Goal: Use online tool/utility: Utilize a website feature to perform a specific function

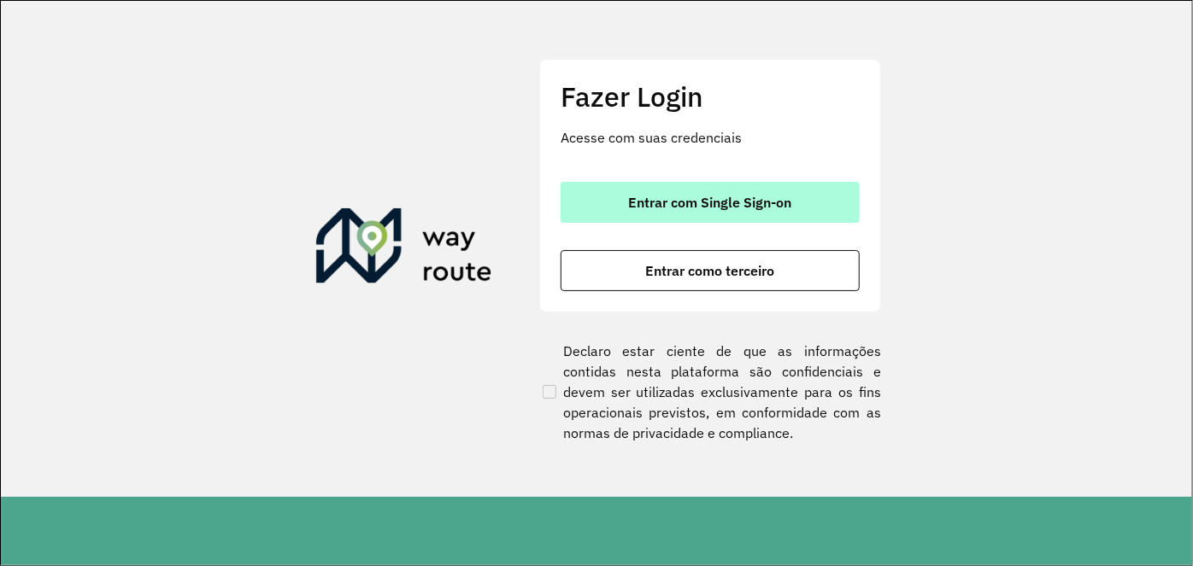
click at [701, 202] on span "Entrar com Single Sign-on" at bounding box center [710, 203] width 163 height 14
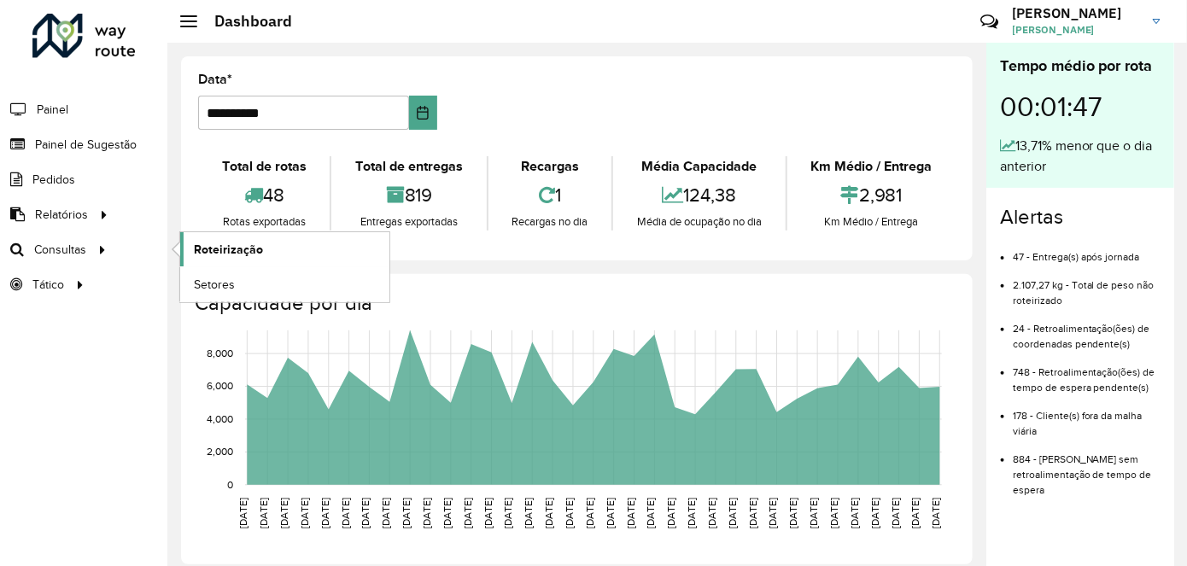
click at [213, 241] on span "Roteirização" at bounding box center [228, 250] width 69 height 18
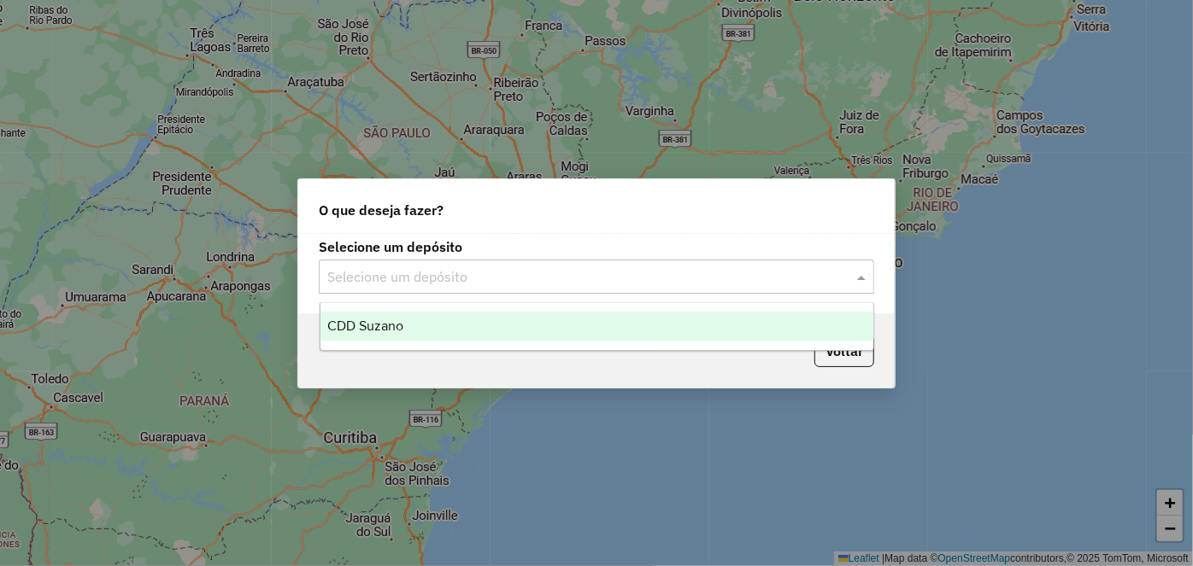
click at [871, 279] on span at bounding box center [863, 277] width 21 height 21
click at [737, 328] on div "CDD Suzano" at bounding box center [596, 326] width 553 height 29
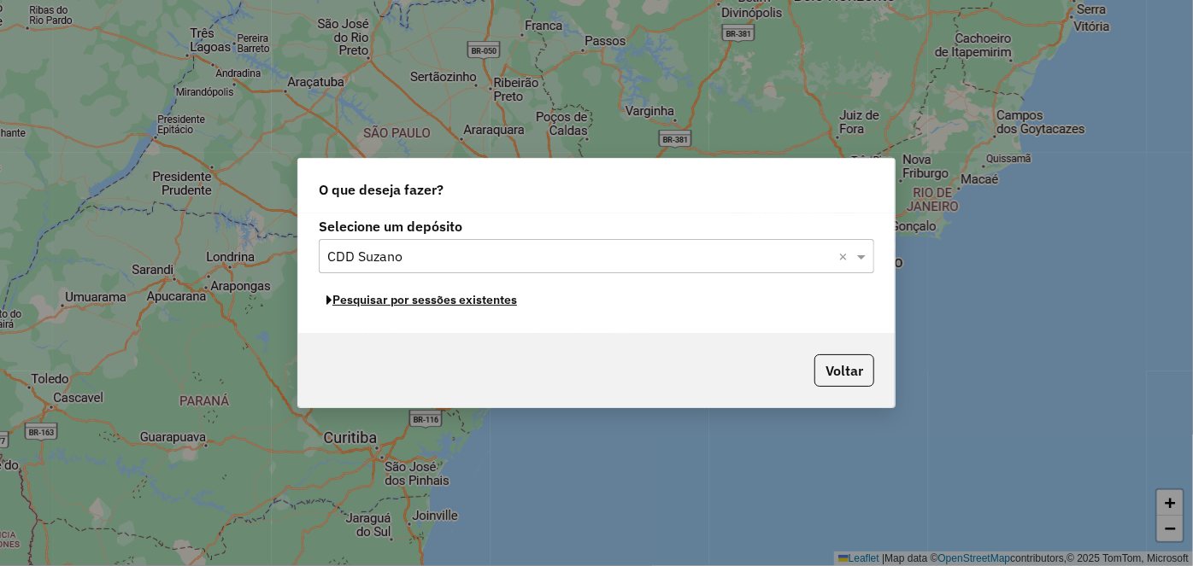
click at [488, 290] on button "Pesquisar por sessões existentes" at bounding box center [422, 300] width 206 height 26
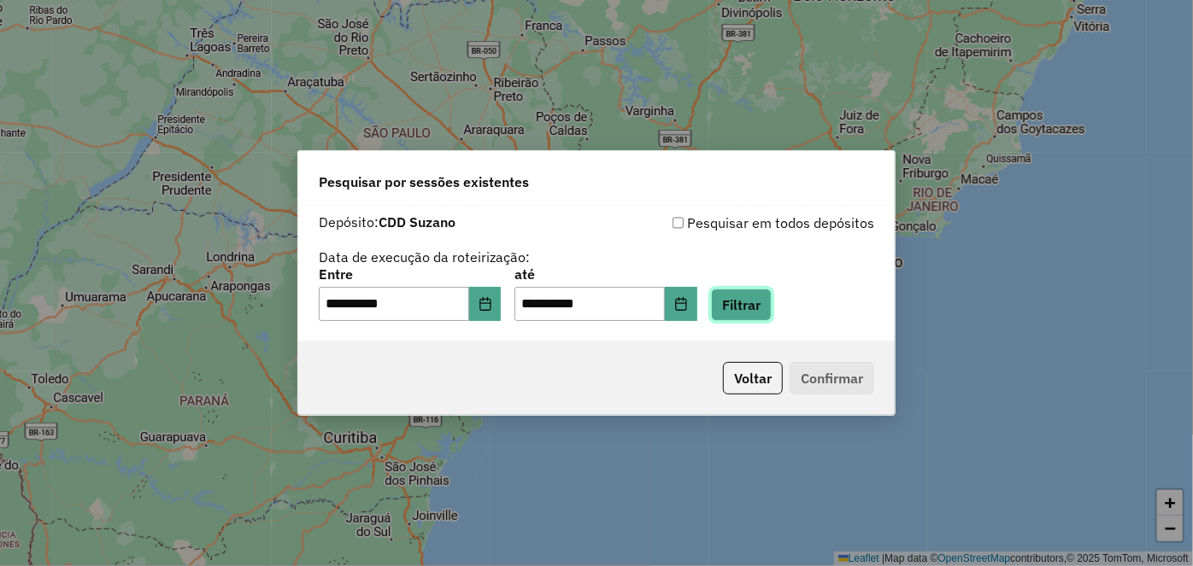
click at [767, 303] on button "Filtrar" at bounding box center [741, 305] width 61 height 32
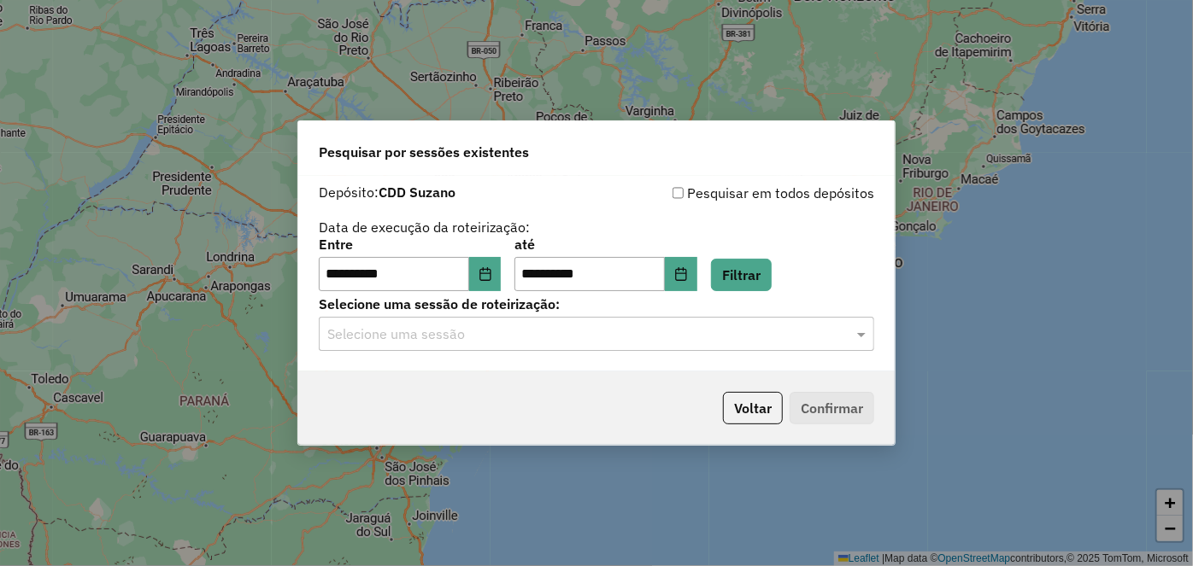
click at [708, 338] on input "text" at bounding box center [579, 335] width 504 height 21
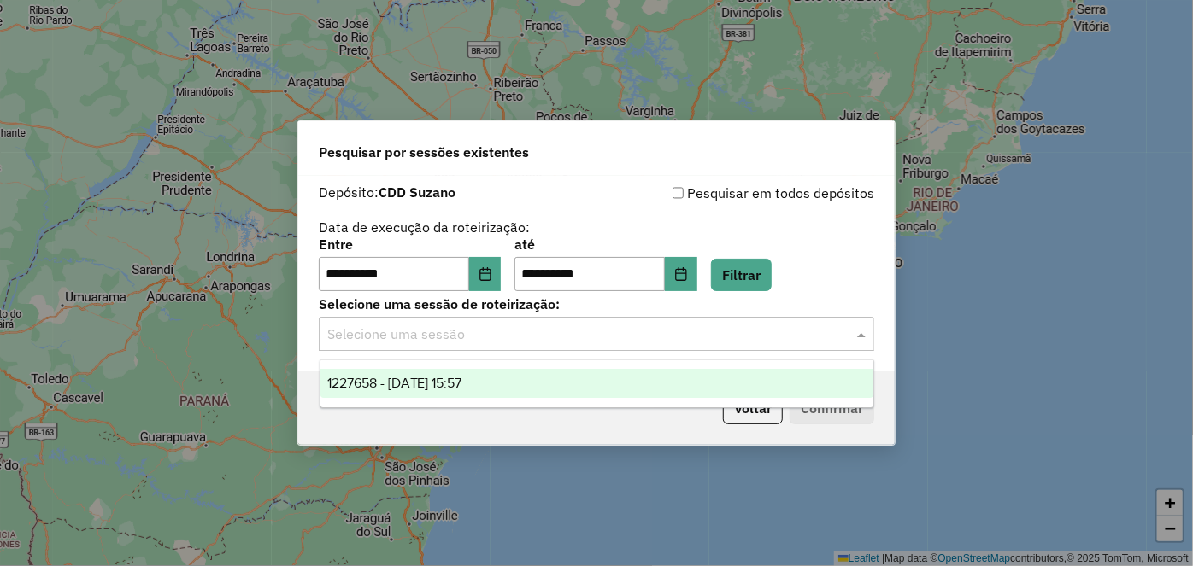
click at [619, 383] on div "1227658 - 11/08/2025 15:57" at bounding box center [596, 383] width 553 height 29
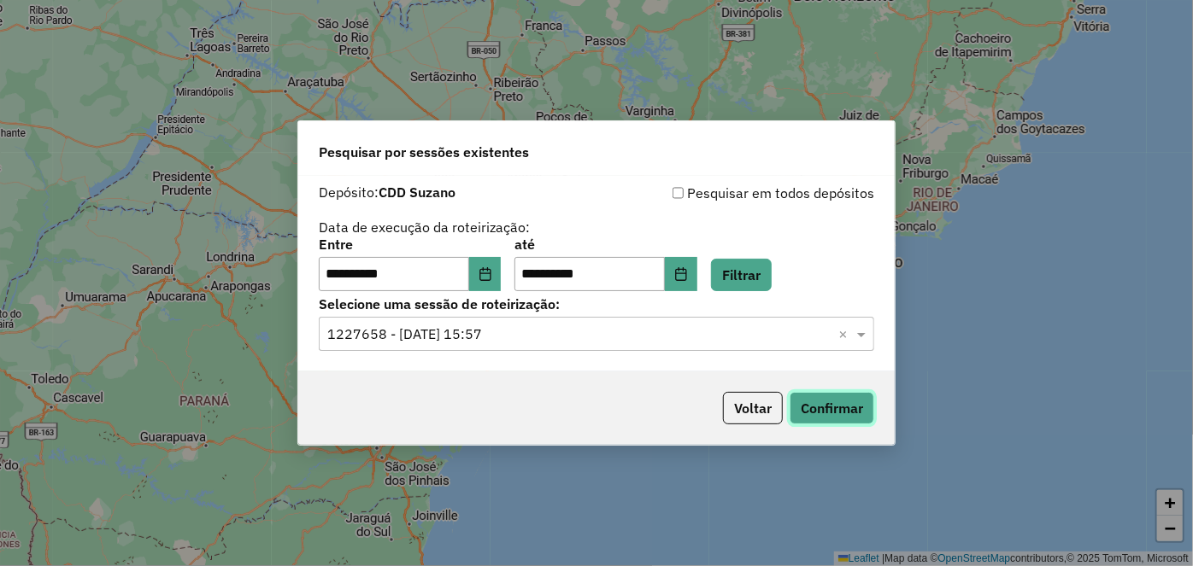
click at [820, 396] on button "Confirmar" at bounding box center [831, 408] width 85 height 32
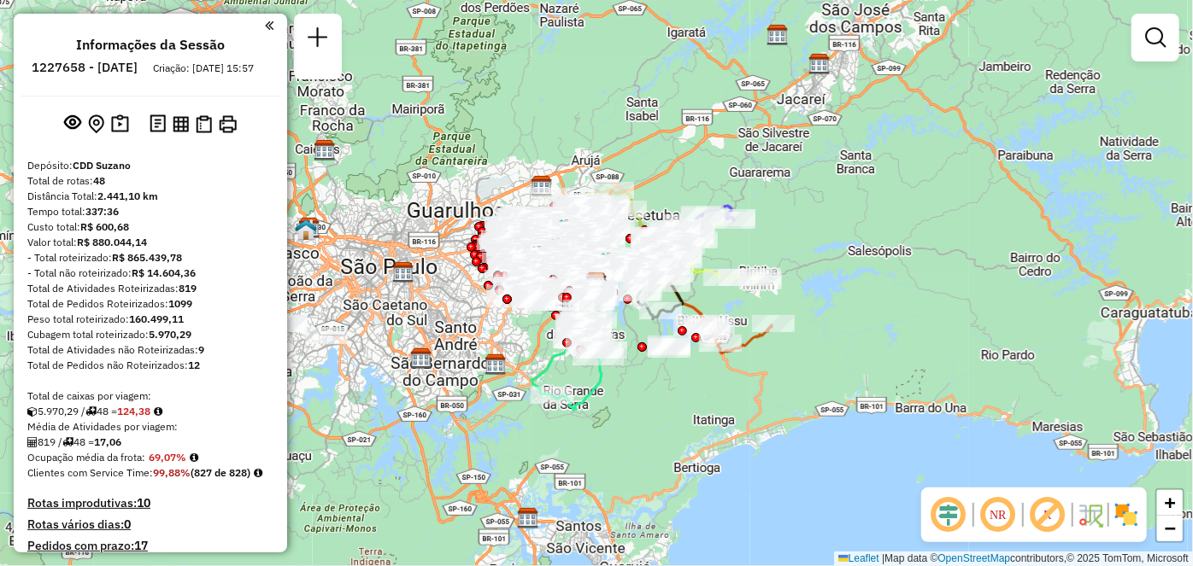
scroll to position [4855, 0]
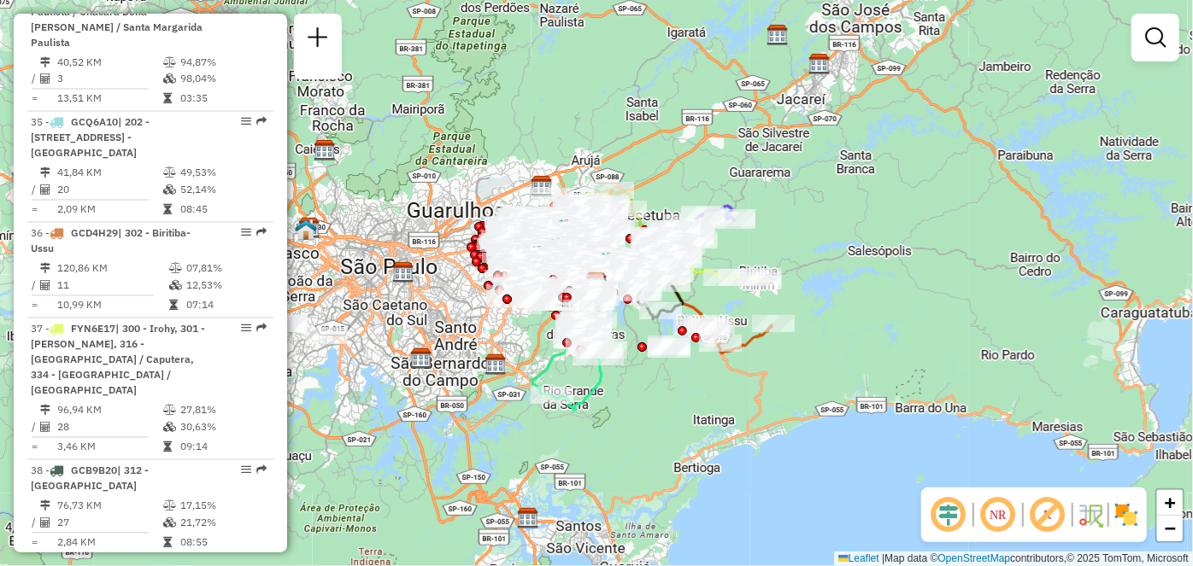
select select "**********"
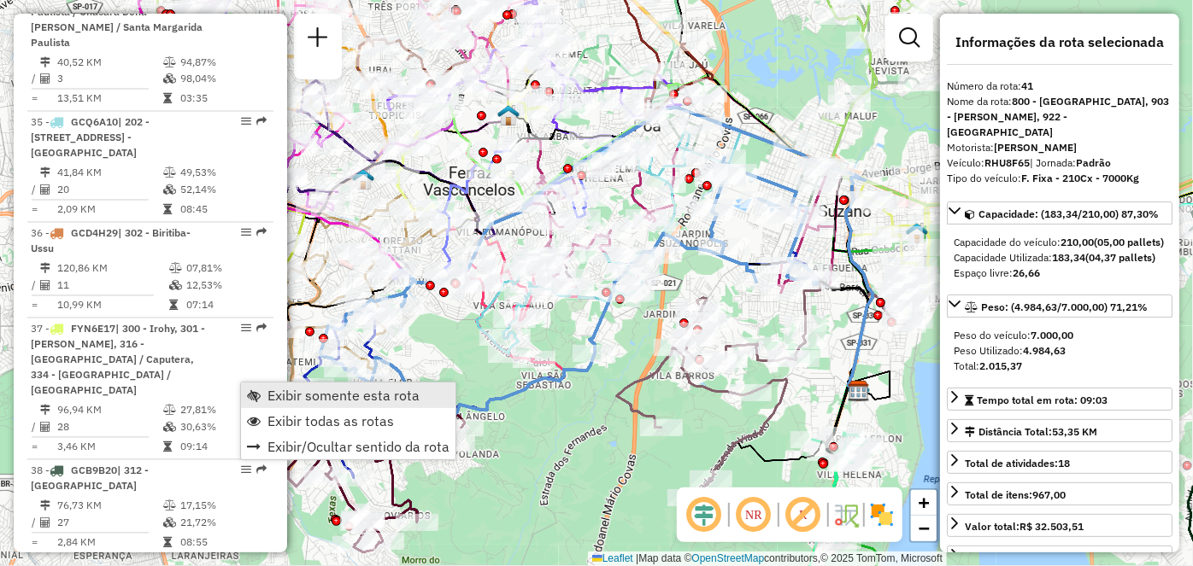
click at [253, 396] on span "Exibir somente esta rota" at bounding box center [254, 396] width 14 height 14
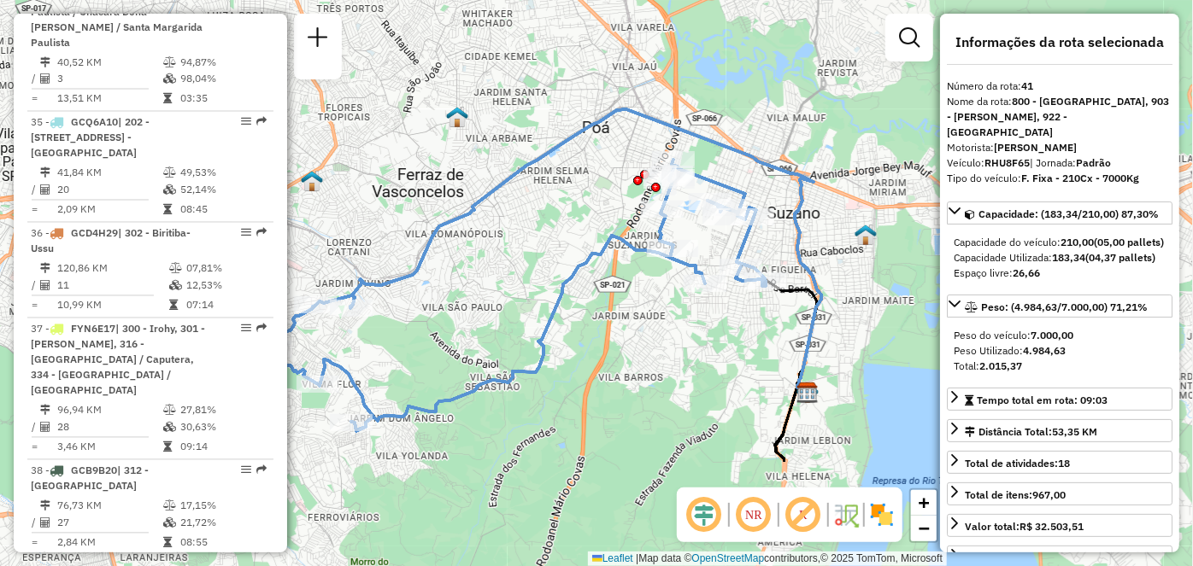
drag, startPoint x: 617, startPoint y: 451, endPoint x: 596, endPoint y: 480, distance: 35.6
click at [596, 480] on div "Janela de atendimento Grade de atendimento Capacidade Transportadoras Veículos …" at bounding box center [596, 283] width 1193 height 566
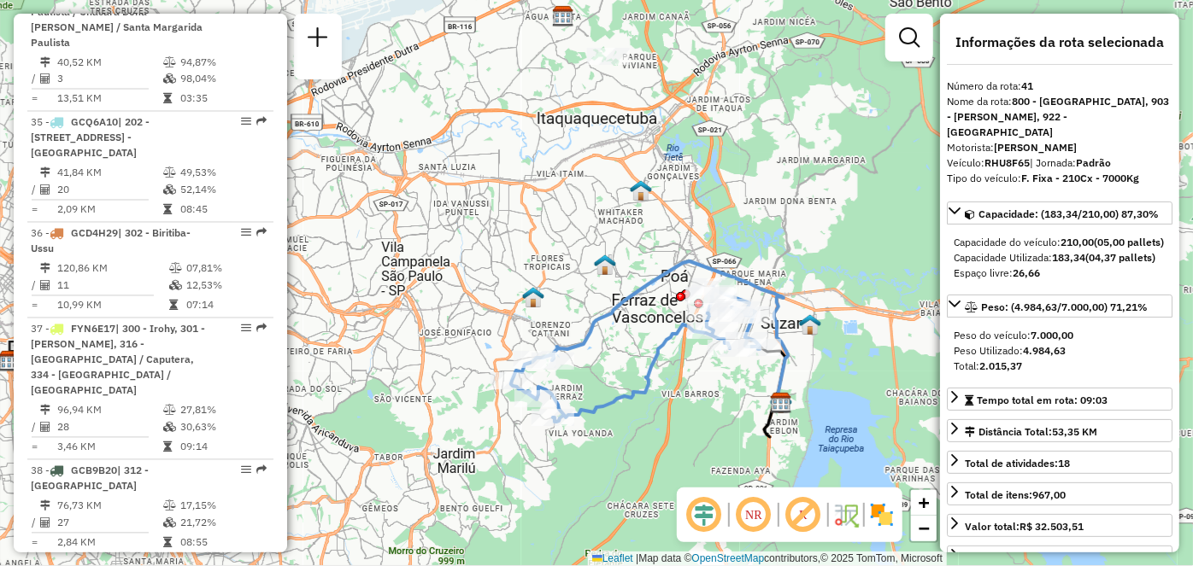
drag, startPoint x: 554, startPoint y: 468, endPoint x: 619, endPoint y: 430, distance: 75.5
click at [619, 430] on div "Janela de atendimento Grade de atendimento Capacidade Transportadoras Veículos …" at bounding box center [596, 283] width 1193 height 566
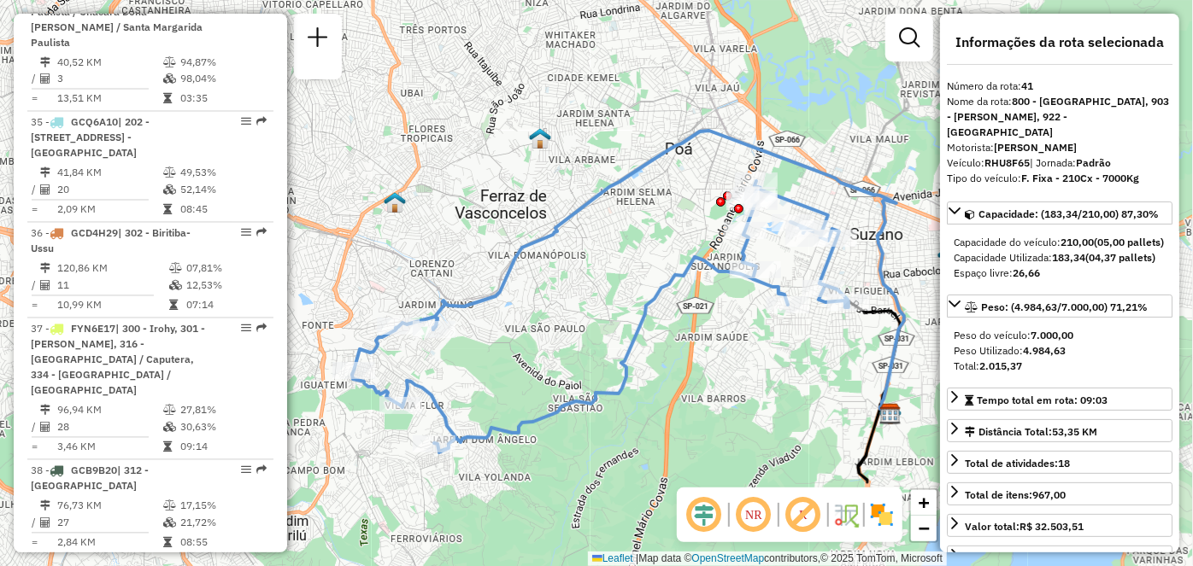
drag, startPoint x: 670, startPoint y: 406, endPoint x: 627, endPoint y: 437, distance: 53.1
click at [627, 437] on div "Janela de atendimento Grade de atendimento Capacidade Transportadoras Veículos …" at bounding box center [596, 283] width 1193 height 566
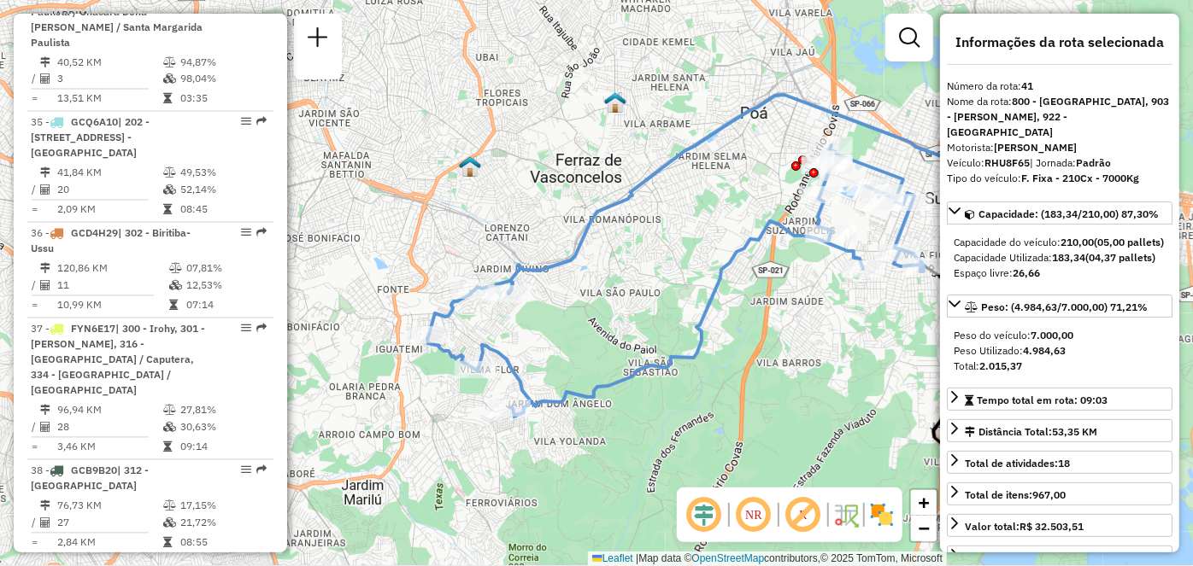
drag, startPoint x: 544, startPoint y: 365, endPoint x: 619, endPoint y: 329, distance: 83.3
click at [619, 329] on div "Janela de atendimento Grade de atendimento Capacidade Transportadoras Veículos …" at bounding box center [596, 283] width 1193 height 566
